Goal: Entertainment & Leisure: Browse casually

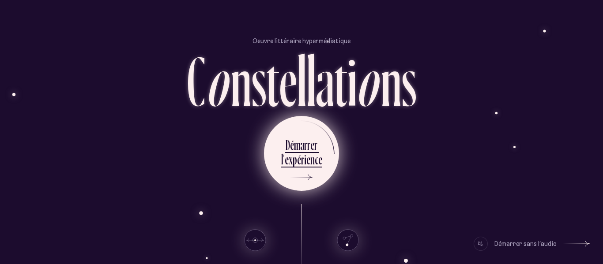
click at [301, 165] on div "r" at bounding box center [302, 159] width 3 height 17
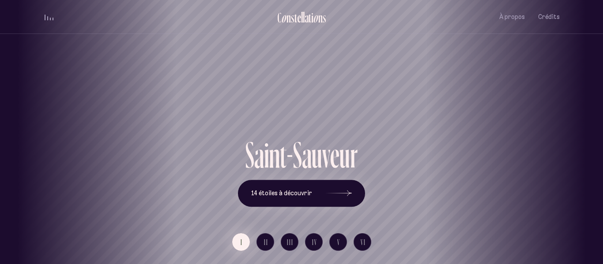
click at [244, 244] on button "I" at bounding box center [241, 242] width 18 height 18
click at [320, 188] on button "14 étoiles à découvrir" at bounding box center [301, 193] width 127 height 27
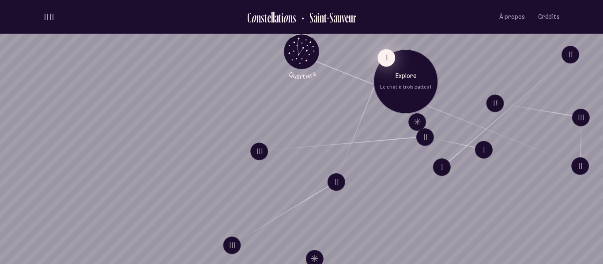
click at [386, 58] on button "I" at bounding box center [386, 58] width 18 height 18
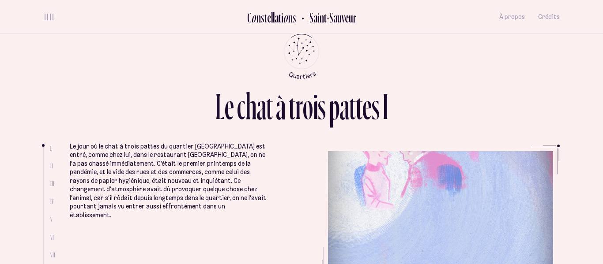
click at [49, 163] on ul at bounding box center [46, 212] width 7 height 130
click at [50, 165] on span "II" at bounding box center [51, 165] width 3 height 7
click at [52, 169] on ul "I II III IV V VI VII VIII" at bounding box center [53, 211] width 6 height 132
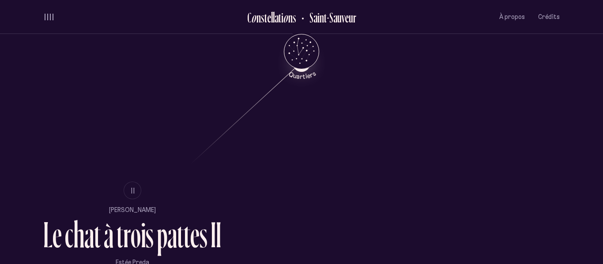
scroll to position [466, 0]
click at [134, 189] on span "II" at bounding box center [133, 190] width 4 height 7
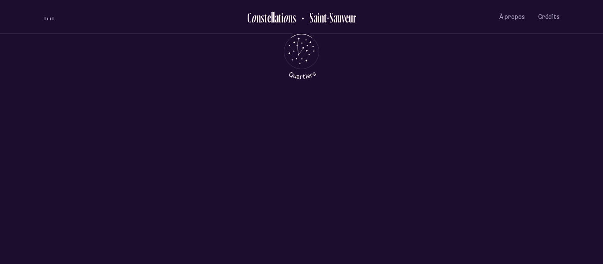
scroll to position [0, 0]
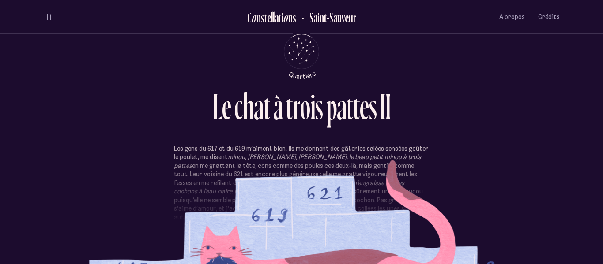
click at [299, 227] on section "Les gens du 617 et du 619 m’aiment bien, ils me donnent des gâteries salées sen…" at bounding box center [301, 198] width 516 height 106
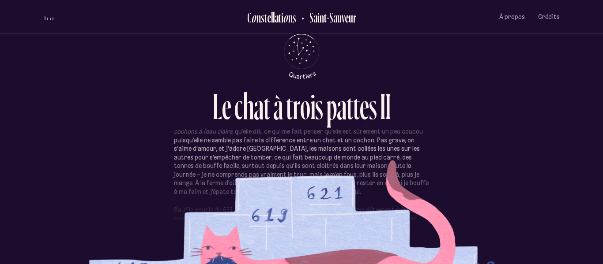
scroll to position [59, 0]
click at [370, 176] on p "Les gens du 617 et du 619 m’aiment bien, ils me donnent des gâteries salées sen…" at bounding box center [301, 142] width 255 height 112
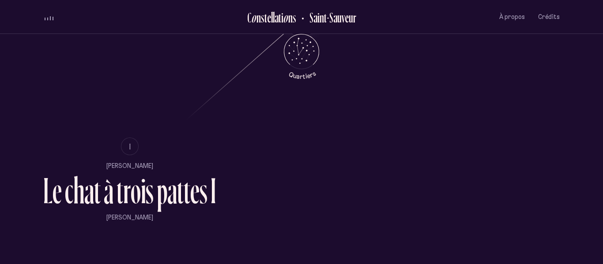
scroll to position [510, 0]
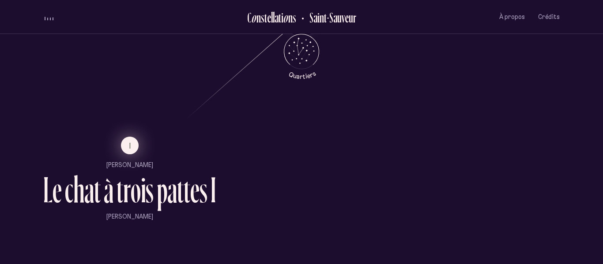
click at [135, 145] on button "I" at bounding box center [130, 146] width 18 height 18
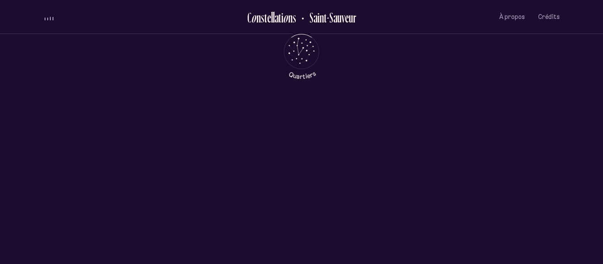
scroll to position [0, 0]
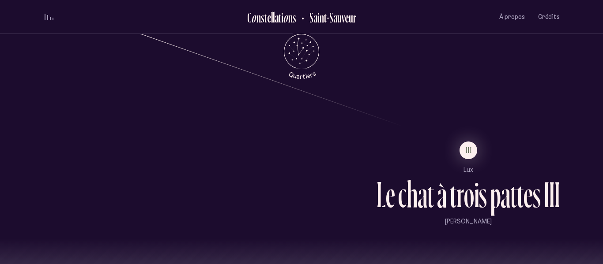
scroll to position [713, 0]
click at [470, 157] on button "III" at bounding box center [468, 151] width 18 height 18
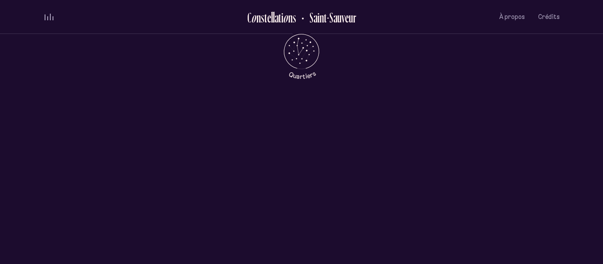
scroll to position [0, 0]
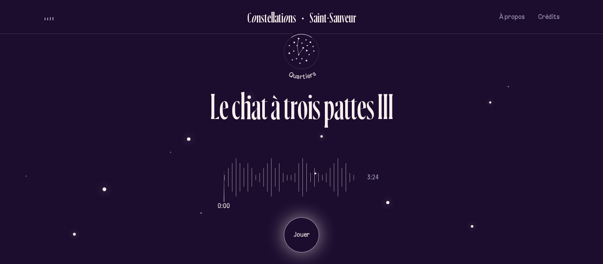
click at [290, 251] on div "Jouer" at bounding box center [301, 234] width 35 height 35
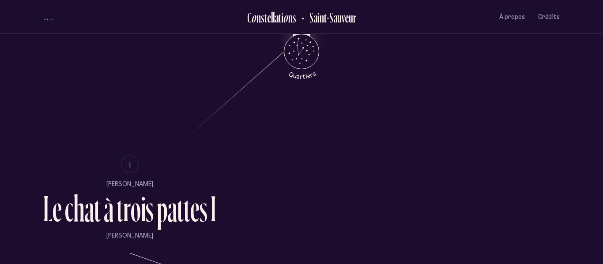
scroll to position [491, 0]
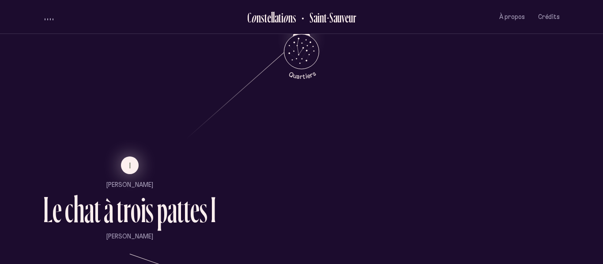
click at [125, 167] on button "I" at bounding box center [130, 166] width 18 height 18
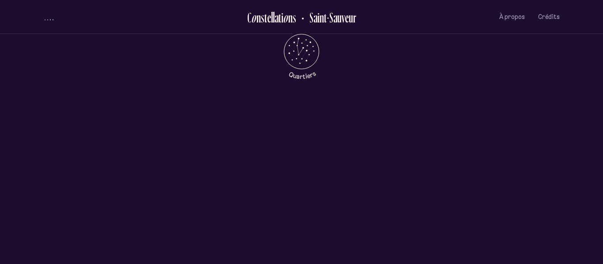
scroll to position [0, 0]
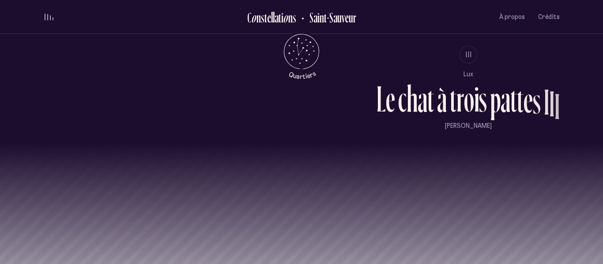
scroll to position [821, 0]
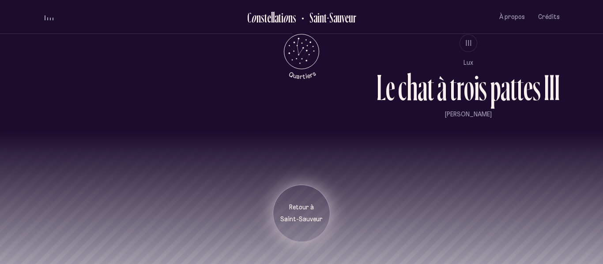
click at [304, 219] on p "Saint-Sauveur" at bounding box center [301, 219] width 44 height 9
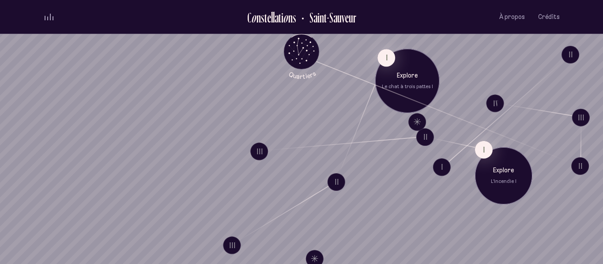
click at [488, 157] on div "Explore L'incendie I" at bounding box center [503, 175] width 57 height 57
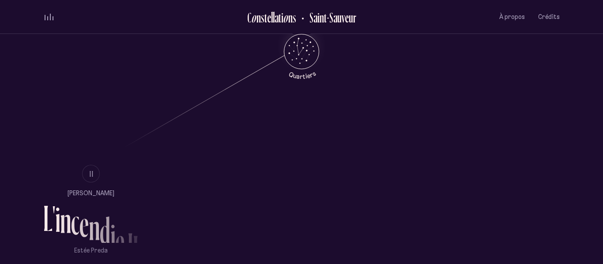
scroll to position [505, 0]
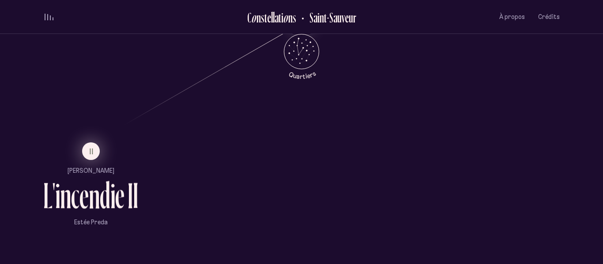
click at [93, 151] on span "II" at bounding box center [92, 151] width 4 height 7
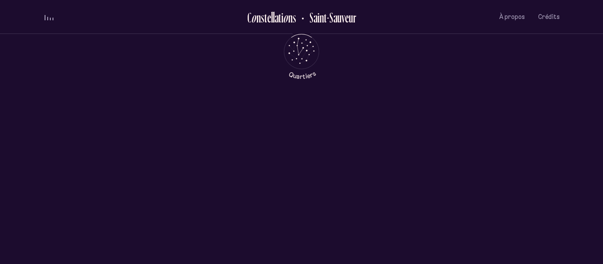
scroll to position [0, 0]
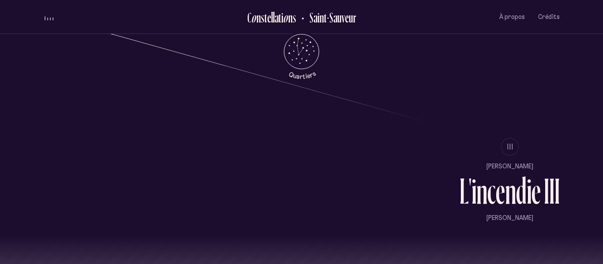
scroll to position [713, 0]
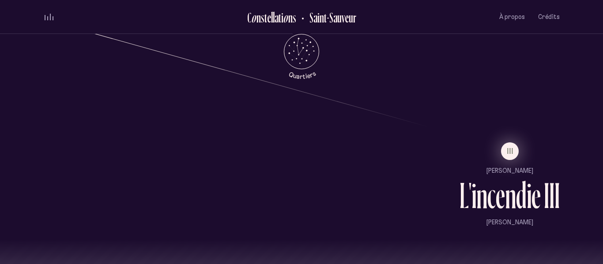
click at [509, 147] on span "III" at bounding box center [510, 150] width 7 height 7
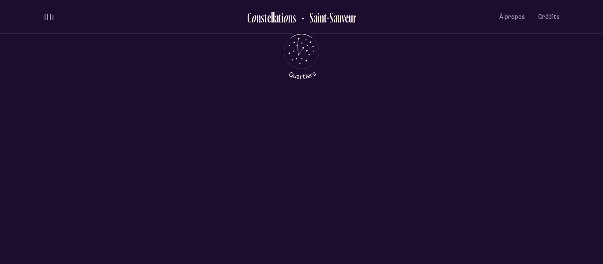
scroll to position [0, 0]
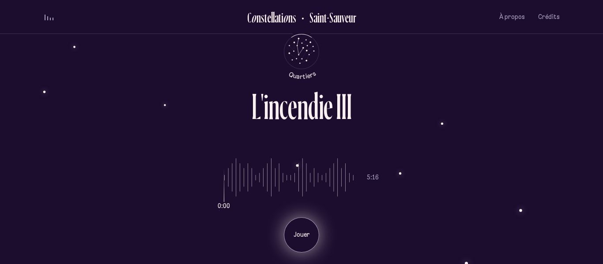
click at [300, 243] on div "Jouer" at bounding box center [301, 234] width 35 height 35
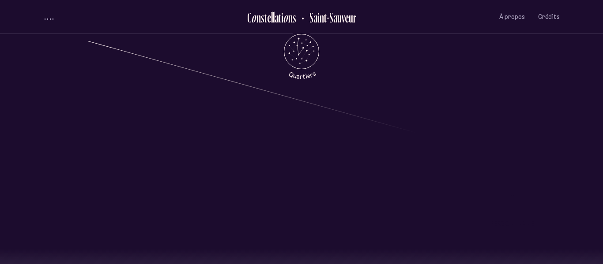
scroll to position [821, 0]
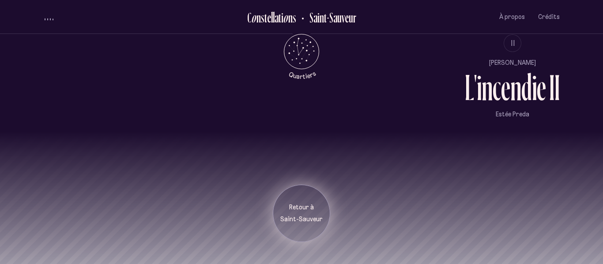
click at [316, 222] on p "Saint-Sauveur" at bounding box center [301, 219] width 44 height 9
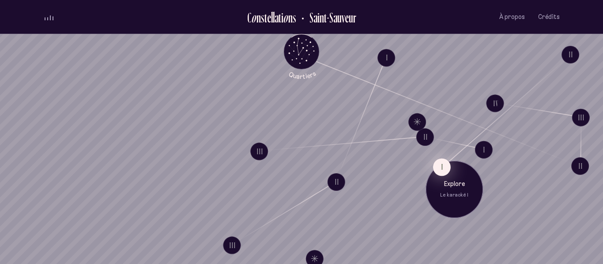
click at [447, 165] on button "I" at bounding box center [442, 167] width 18 height 18
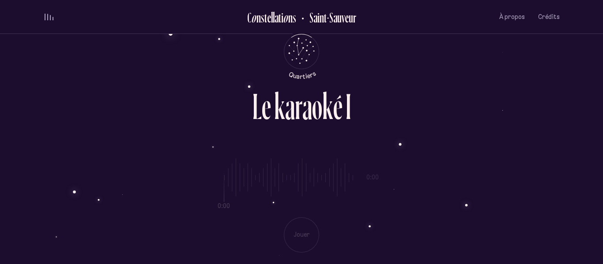
click at [296, 234] on div "0:00 0:00 Jouer" at bounding box center [301, 199] width 516 height 108
click at [305, 232] on div "0:00 0:00 Jouer" at bounding box center [301, 199] width 516 height 108
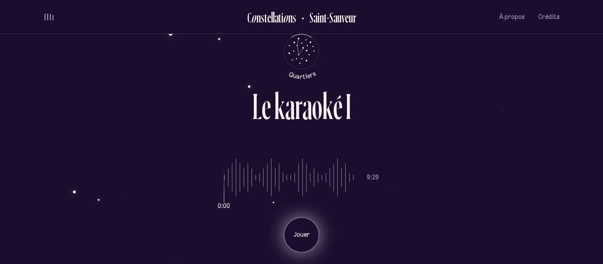
click at [300, 232] on p "Jouer" at bounding box center [301, 235] width 22 height 9
